Goal: Task Accomplishment & Management: Manage account settings

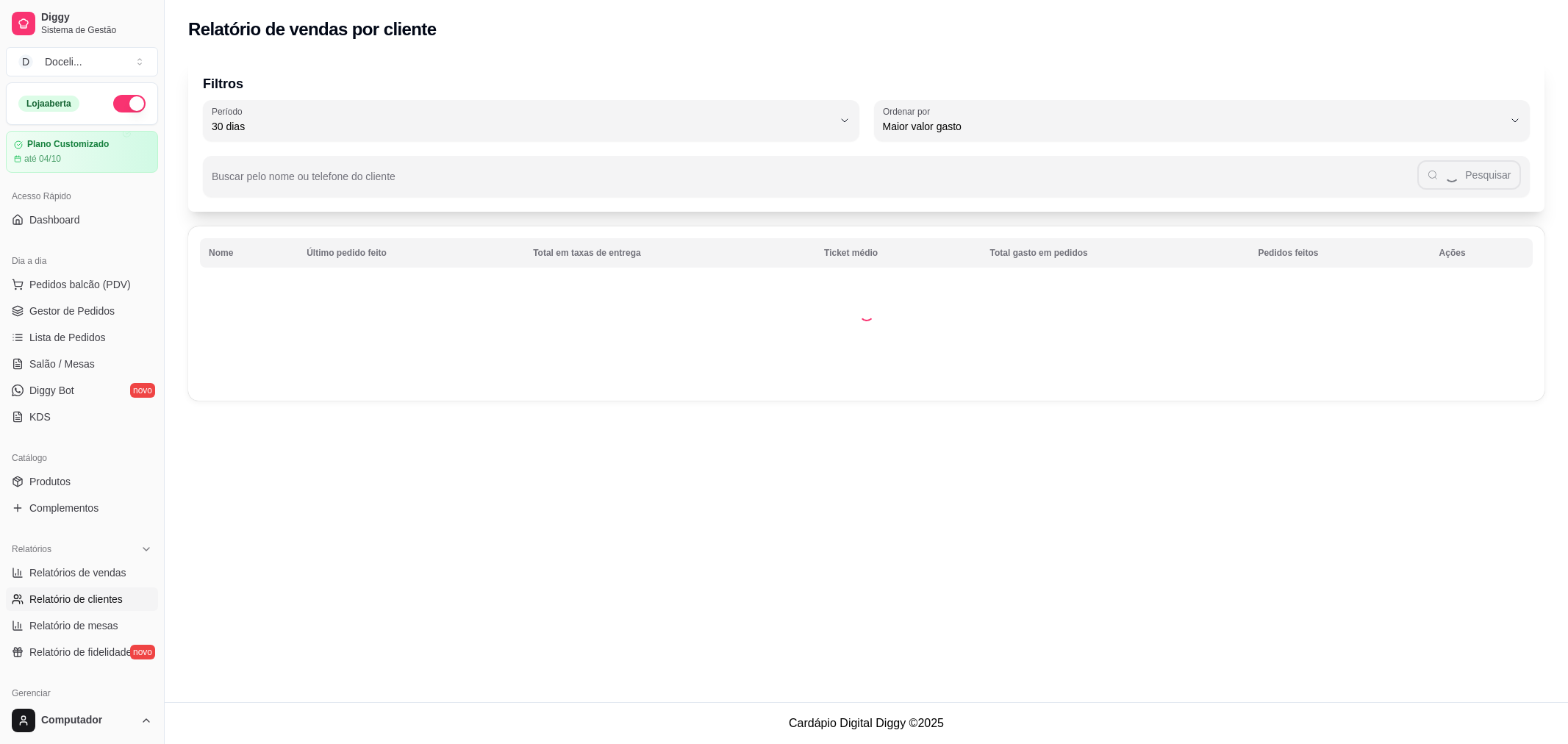
select select "30"
select select "HIGHEST_TOTAL_SPENT_WITH_ORDERS"
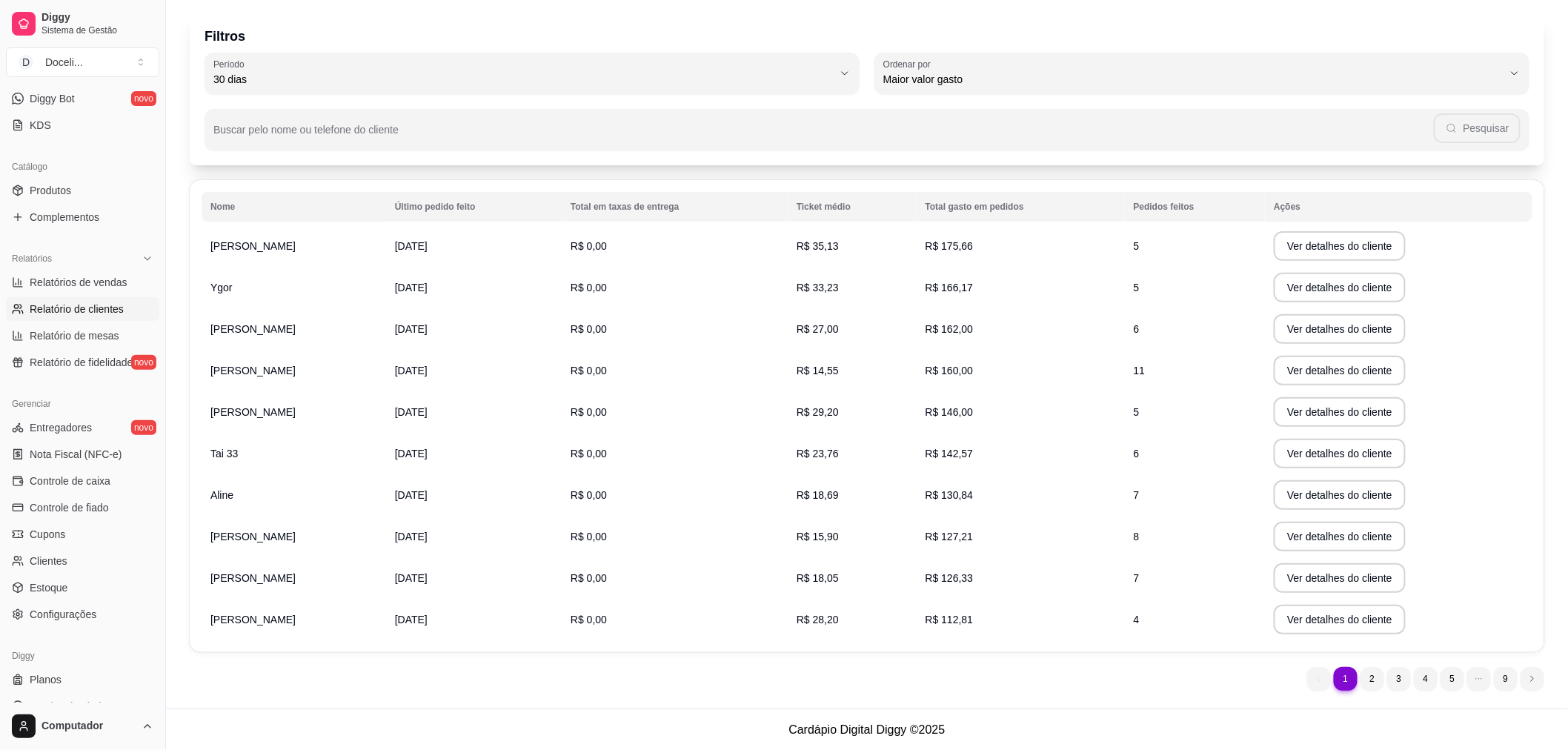
scroll to position [316, 0]
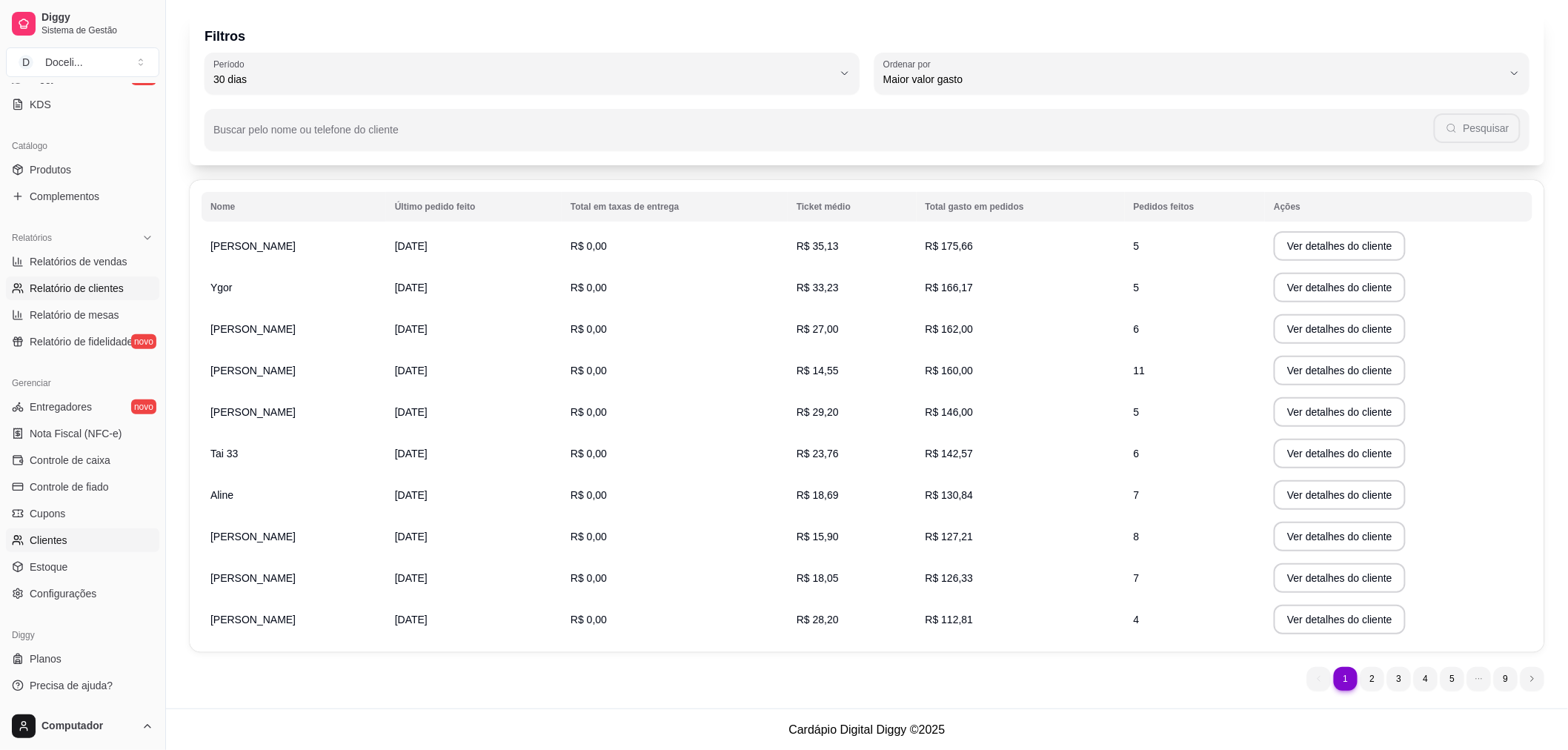
click at [69, 533] on link "Clientes" at bounding box center [82, 540] width 153 height 24
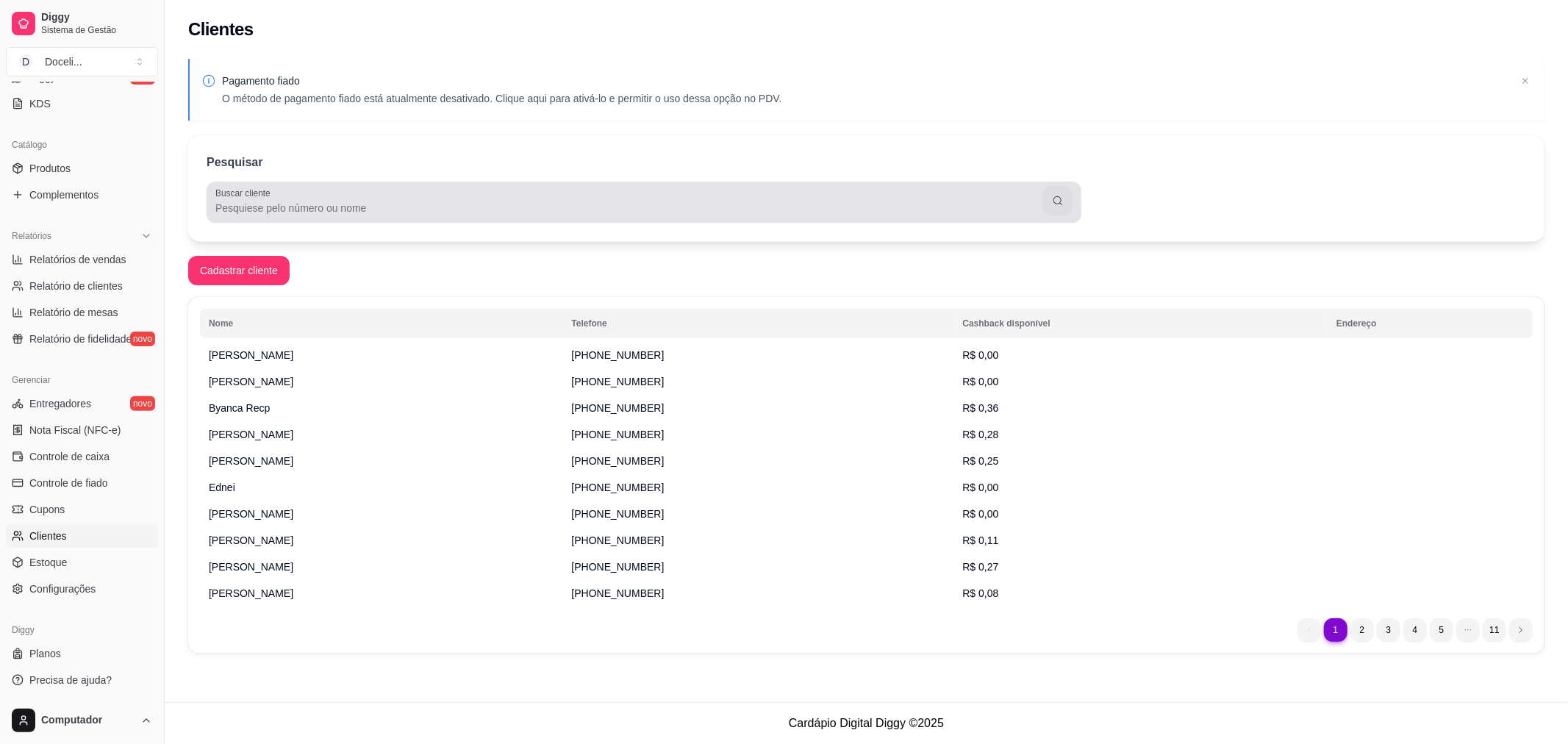
click at [295, 202] on input "Buscar cliente" at bounding box center [630, 208] width 828 height 15
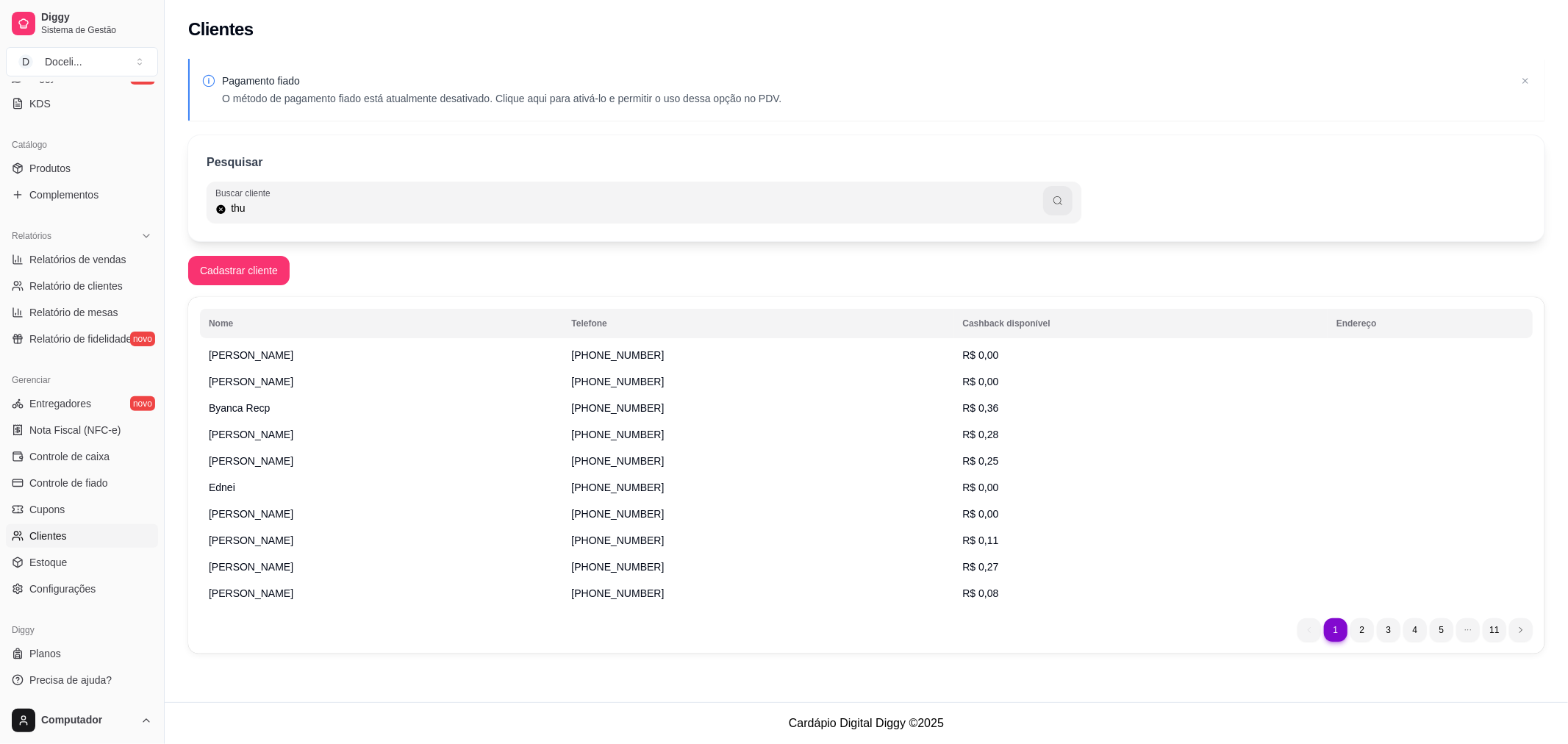
type input "thu"
click at [1060, 204] on icon "button" at bounding box center [1057, 200] width 11 height 11
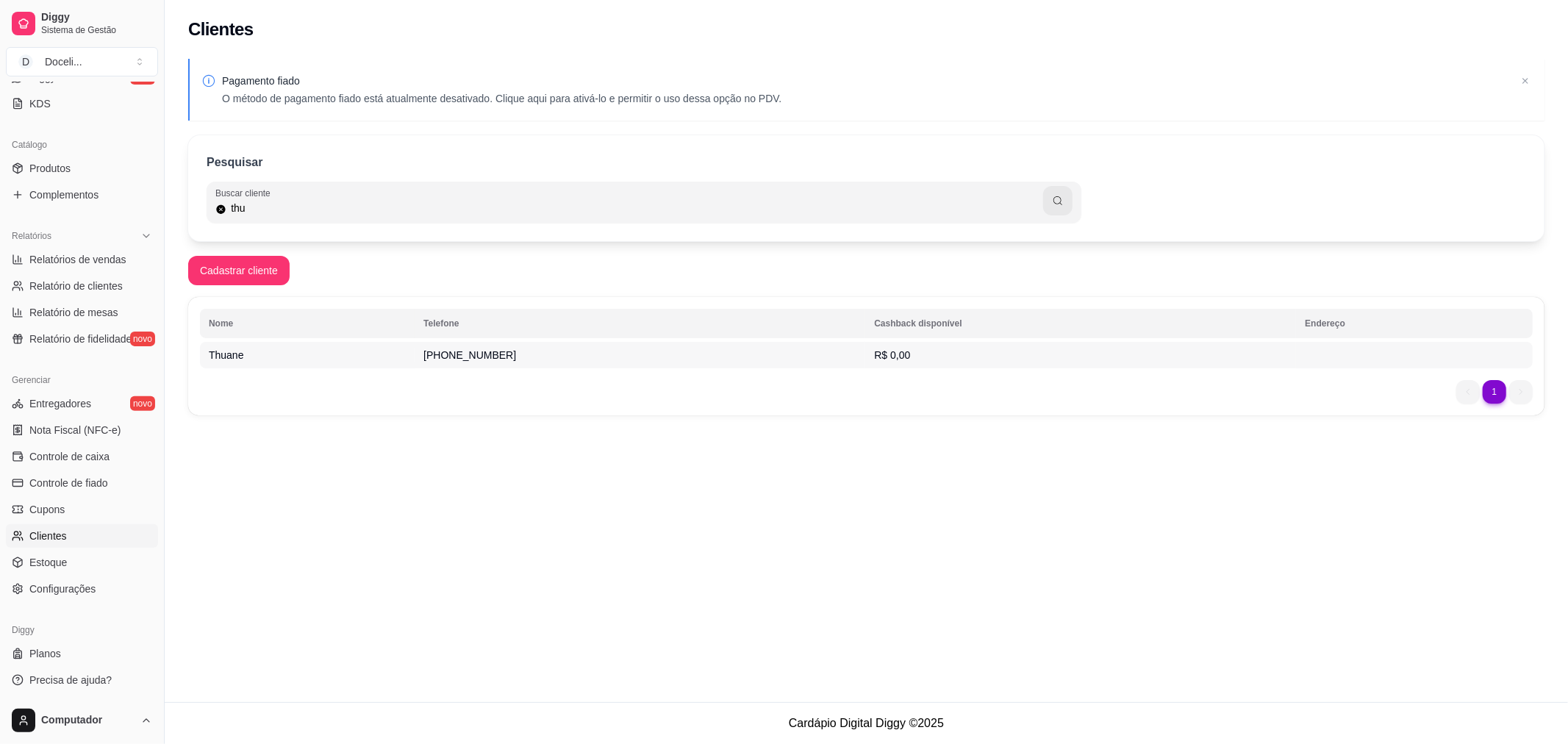
click at [887, 351] on span "R$ 0,00" at bounding box center [891, 354] width 36 height 11
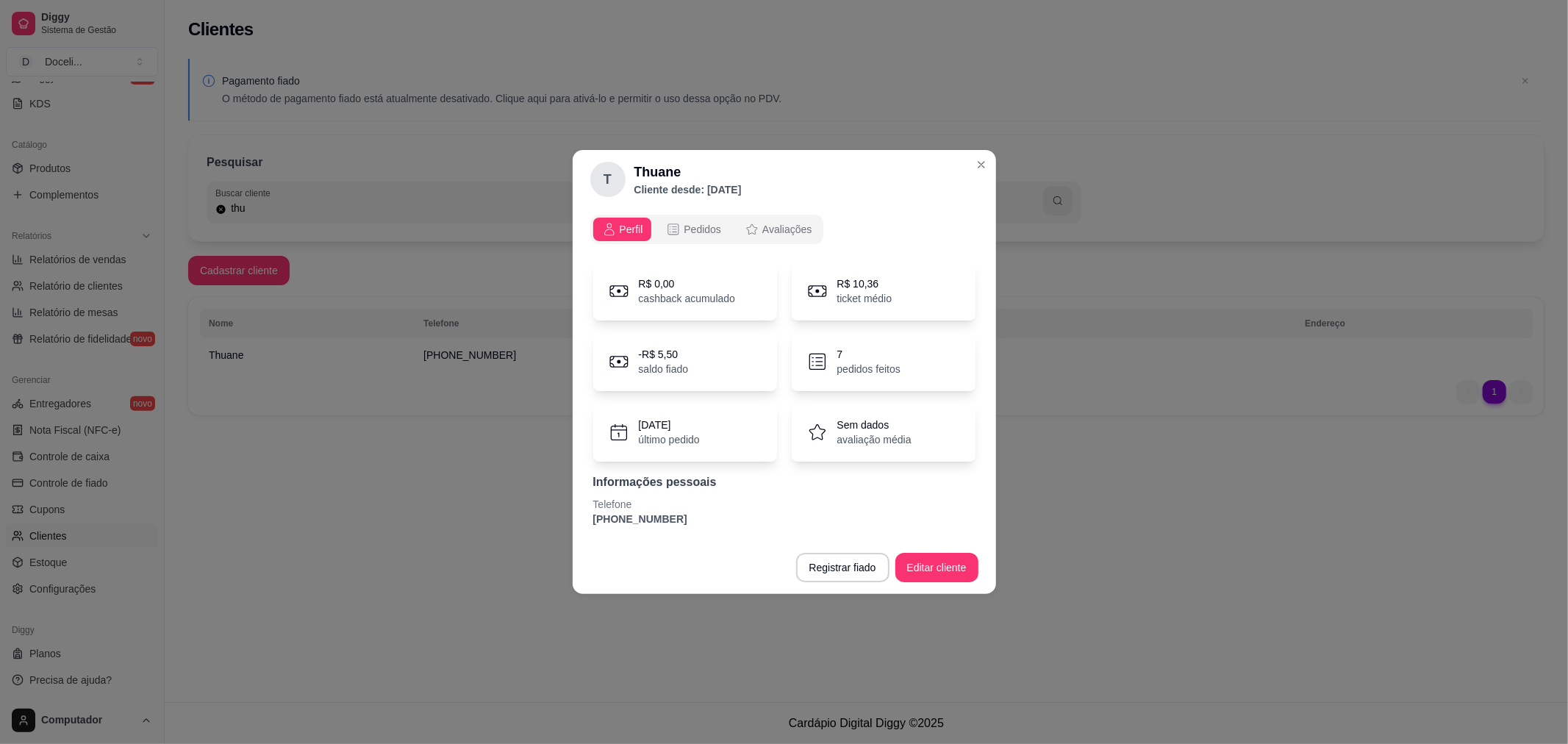
click at [636, 519] on p "[PHONE_NUMBER]" at bounding box center [784, 519] width 382 height 15
click at [905, 564] on button "Editar cliente" at bounding box center [937, 568] width 83 height 30
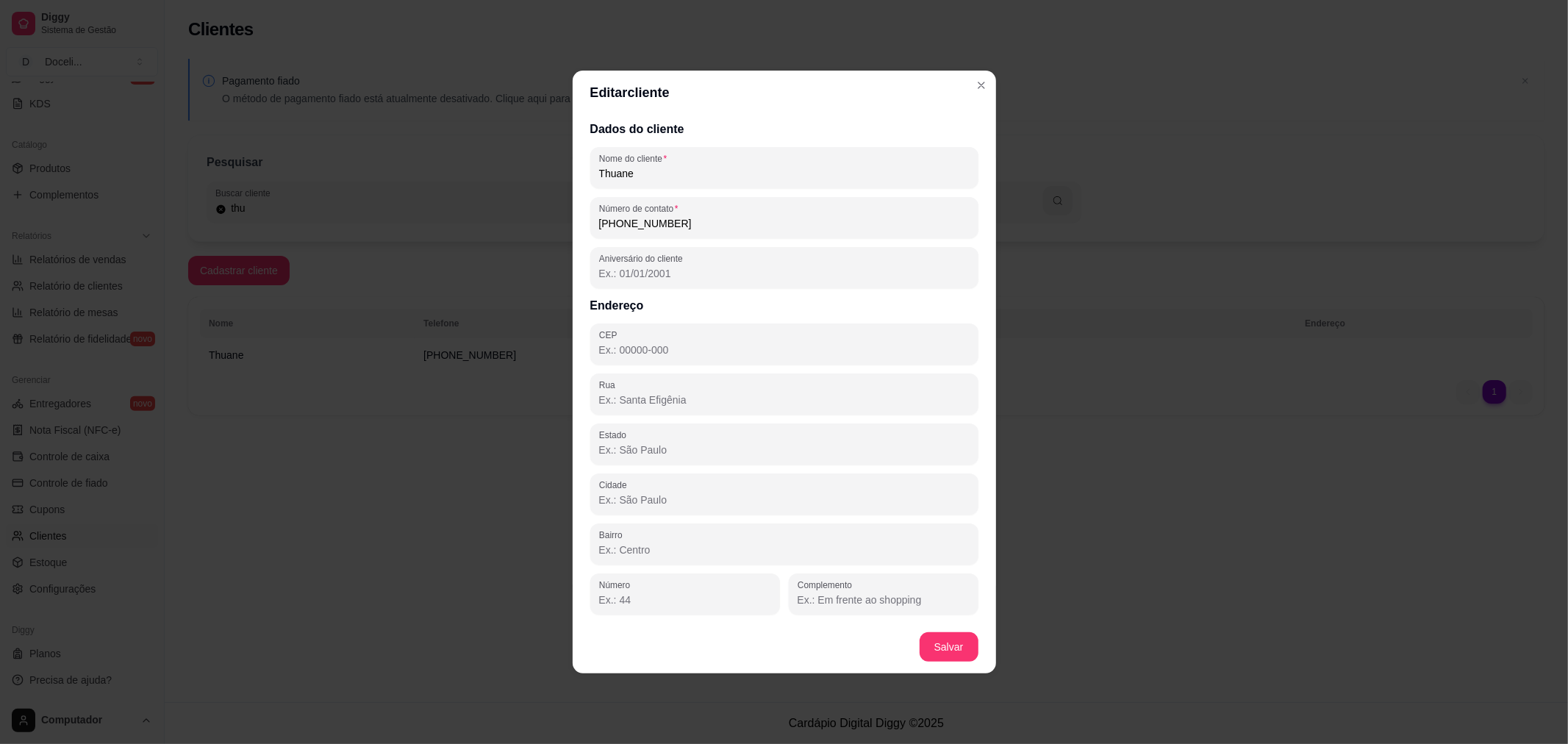
drag, startPoint x: 686, startPoint y: 229, endPoint x: 493, endPoint y: 234, distance: 193.1
click at [493, 234] on div "Editar cliente Dados do cliente Nome do cliente Thuane Número de contato [PHONE…" at bounding box center [784, 372] width 1568 height 744
paste input "4518-4493"
type input "[PHONE_NUMBER]"
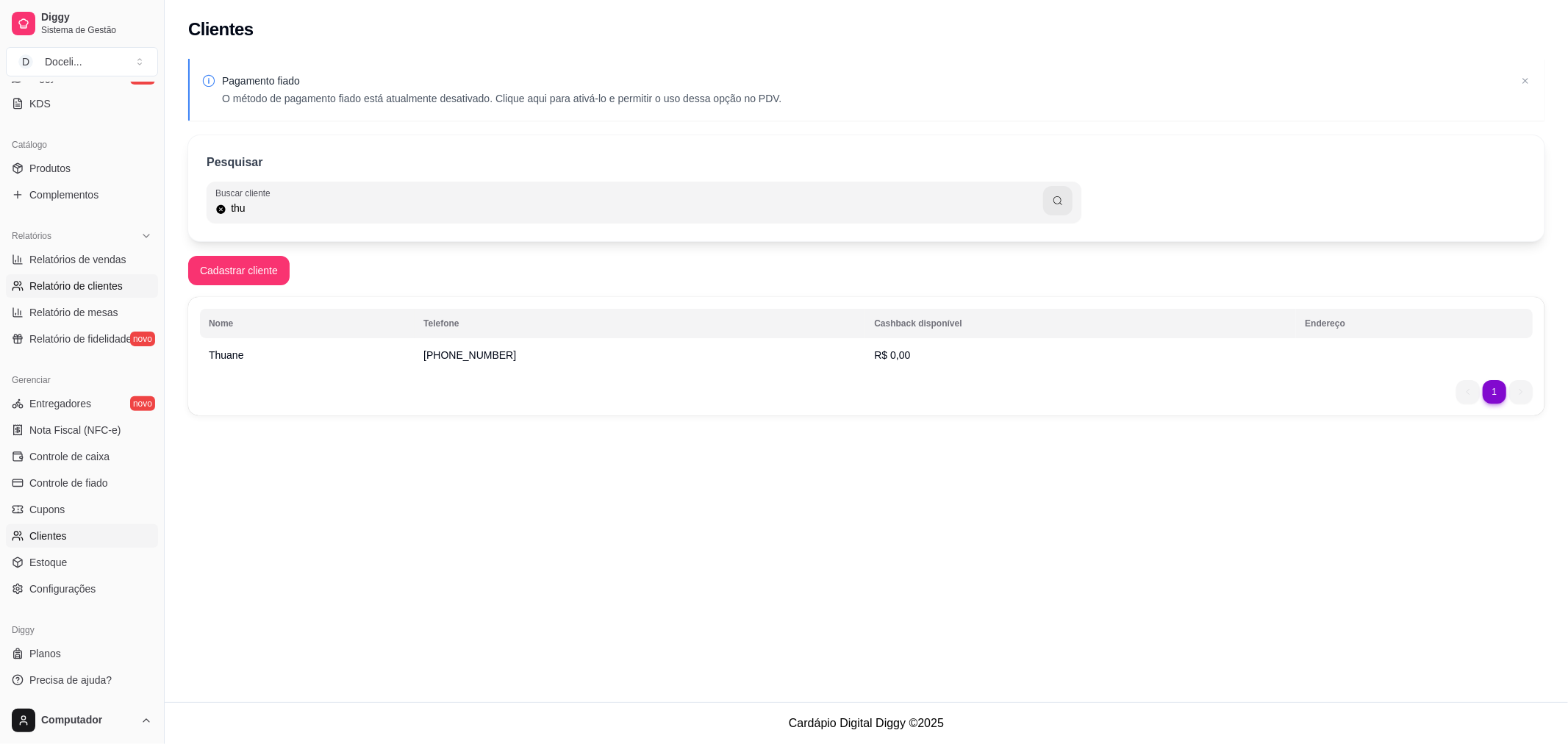
click at [89, 279] on span "Relatório de clientes" at bounding box center [76, 286] width 93 height 15
select select "30"
select select "HIGHEST_TOTAL_SPENT_WITH_ORDERS"
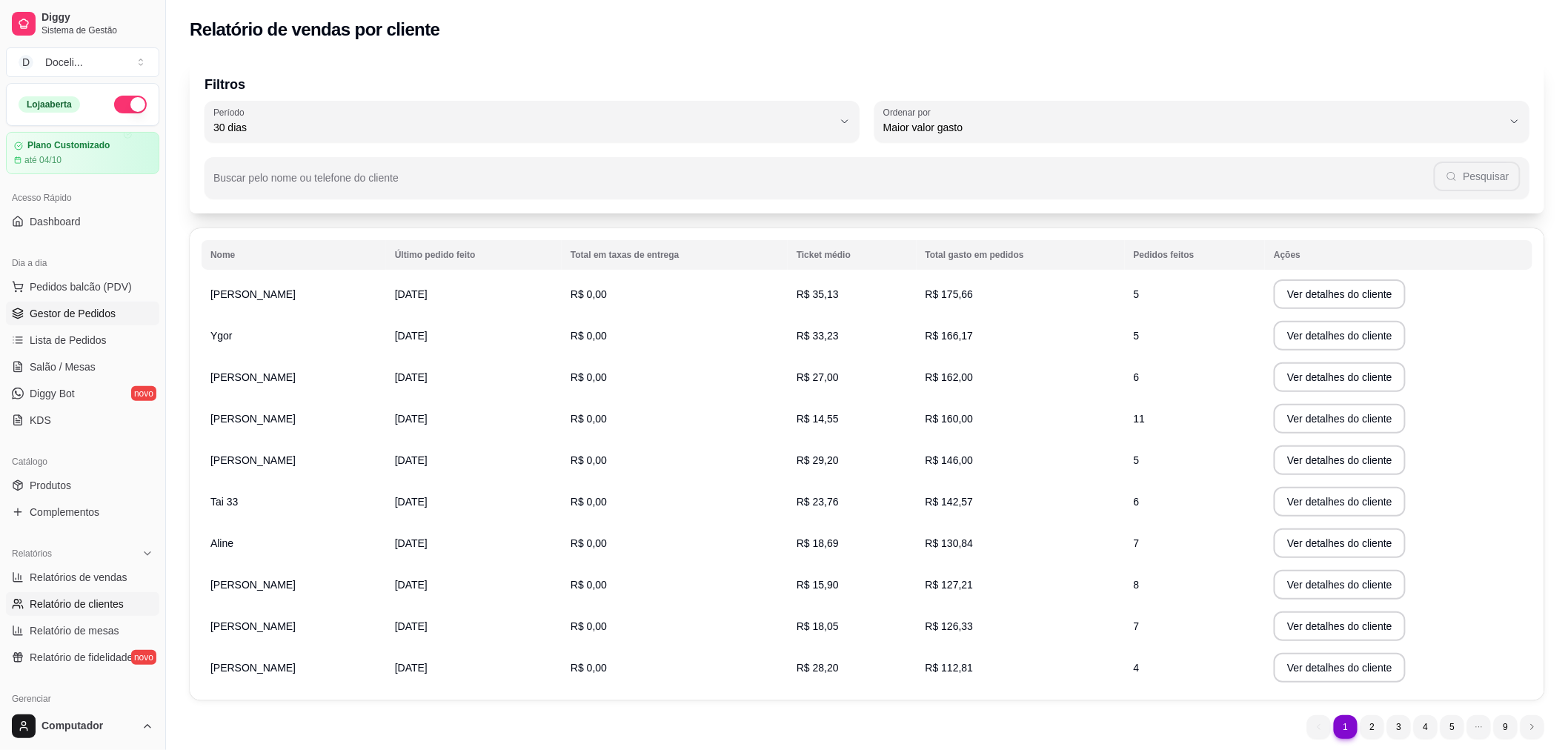
click at [70, 309] on span "Gestor de Pedidos" at bounding box center [73, 313] width 86 height 15
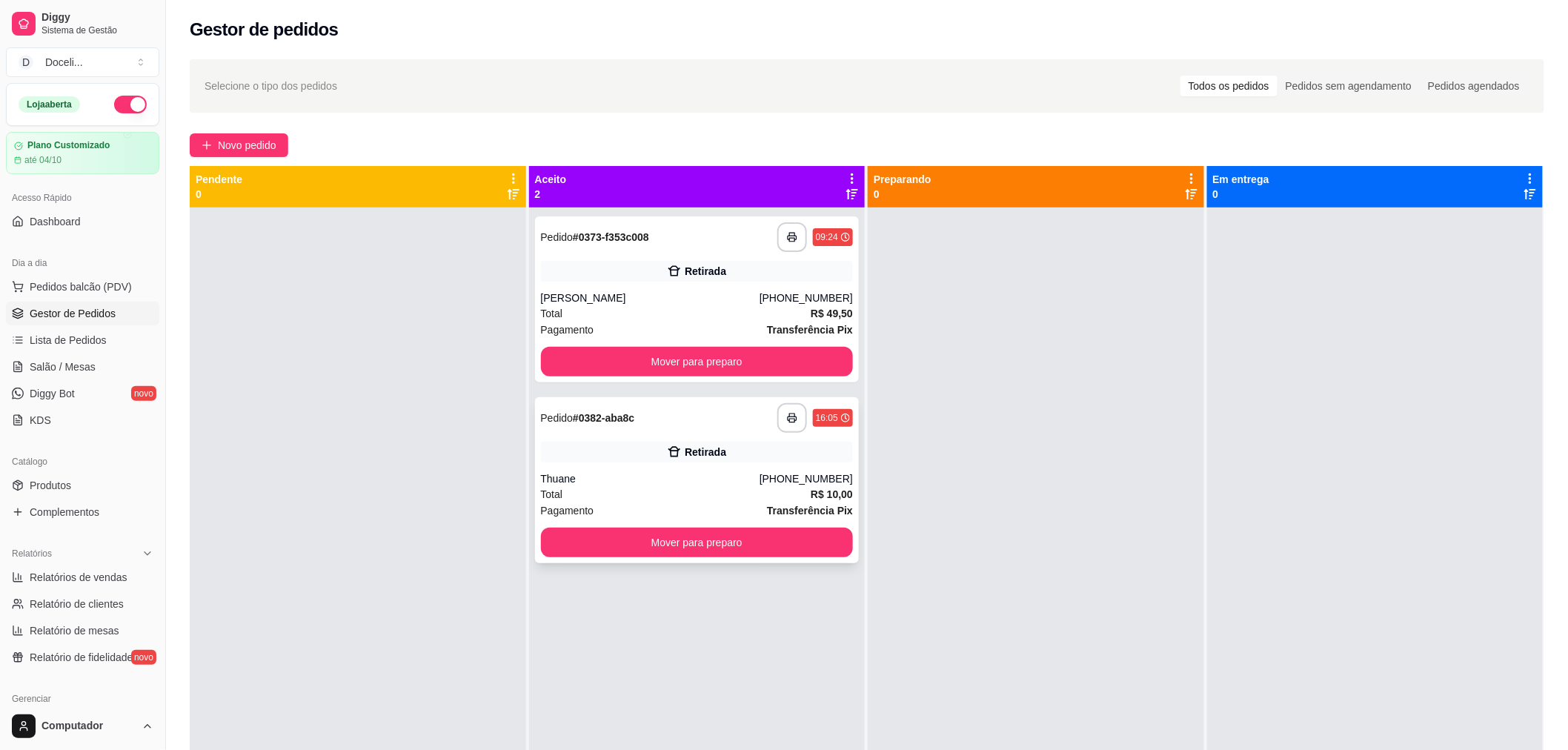
click at [592, 433] on div "**********" at bounding box center [697, 480] width 325 height 166
